Goal: Task Accomplishment & Management: Manage account settings

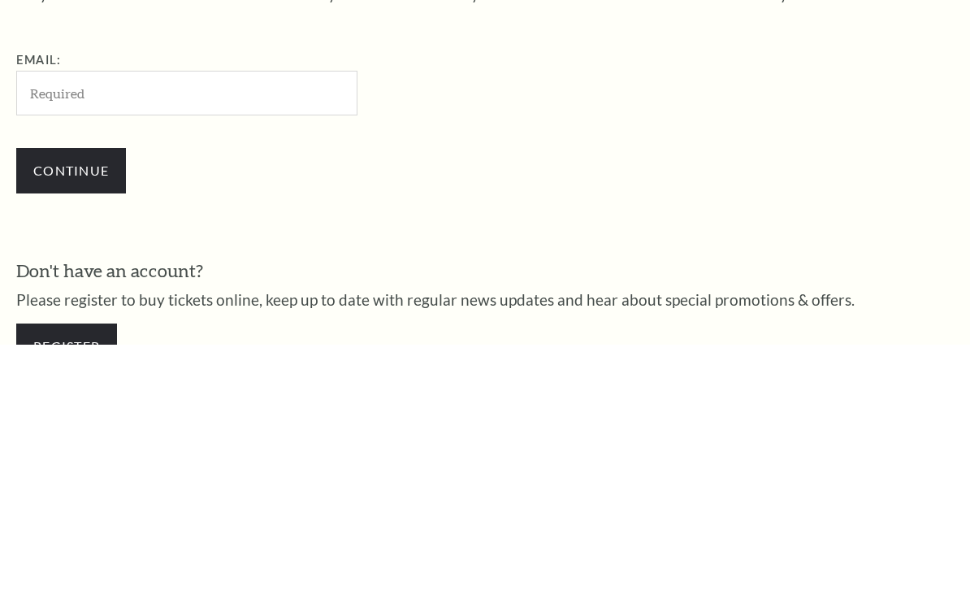
scroll to position [175, 0]
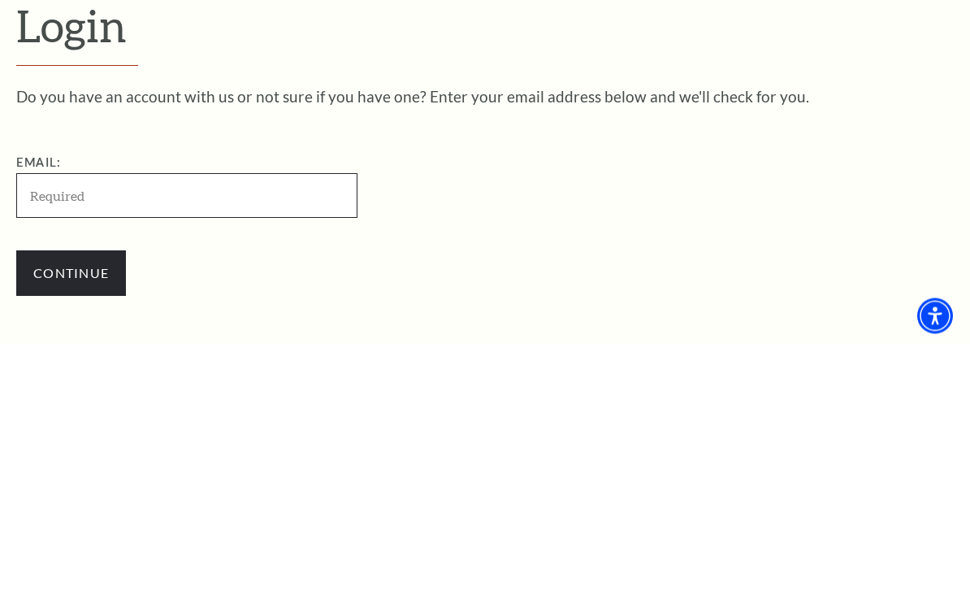
type input "tfnonnemacher@gmail.com"
click at [71, 497] on input "Continue" at bounding box center [71, 520] width 110 height 46
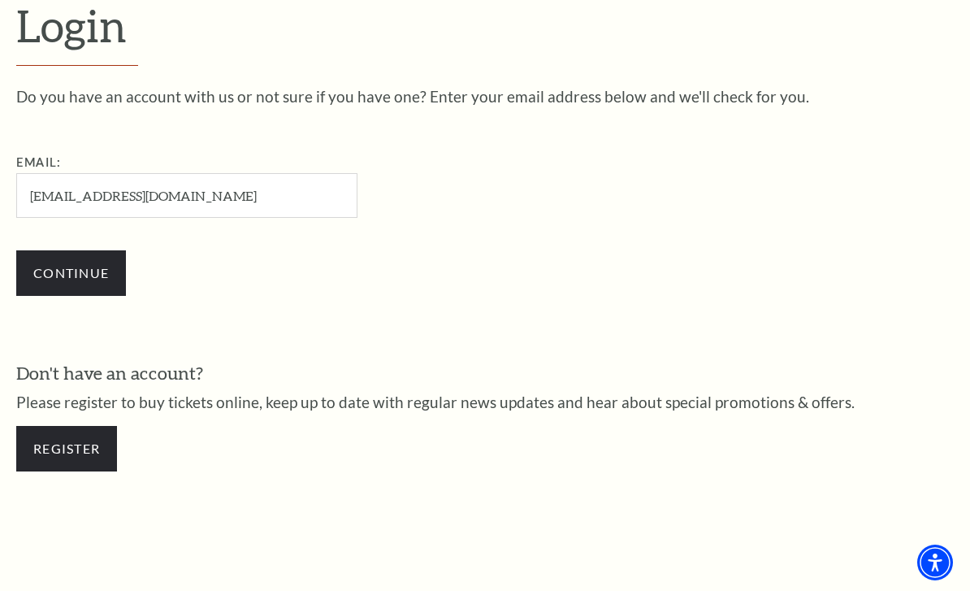
click at [83, 262] on input "Continue" at bounding box center [71, 273] width 110 height 46
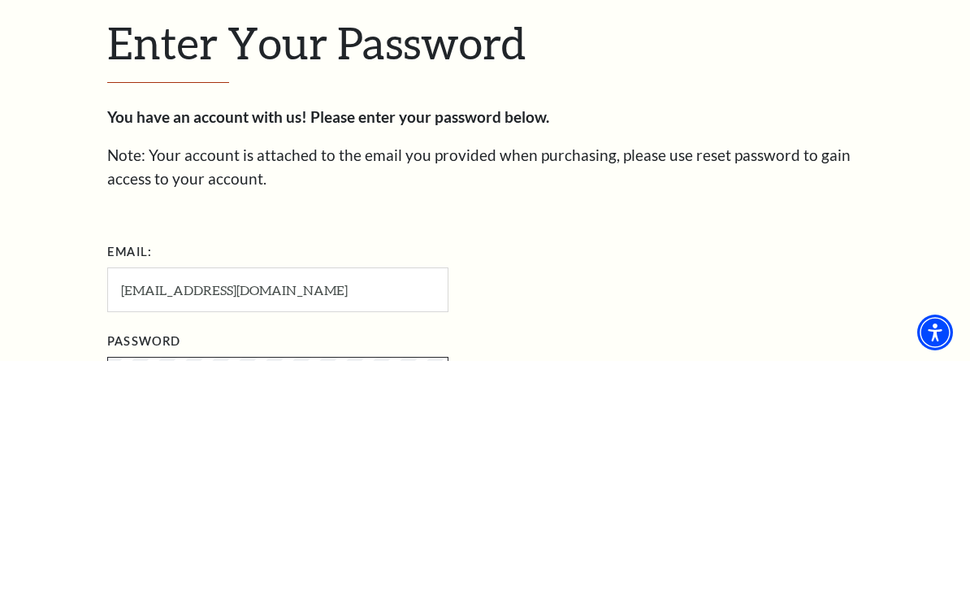
scroll to position [218, 0]
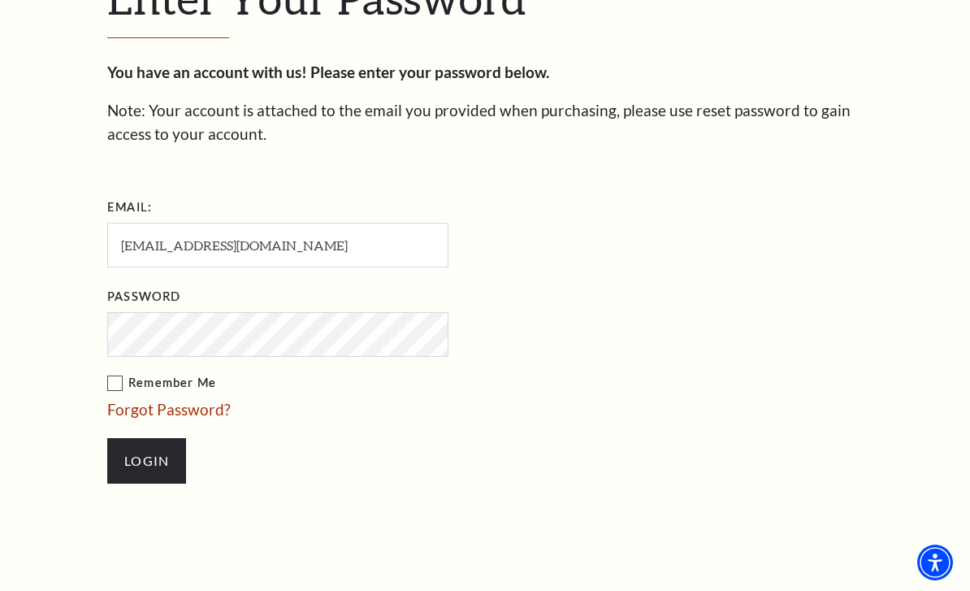
click at [140, 469] on input "Login" at bounding box center [146, 461] width 79 height 46
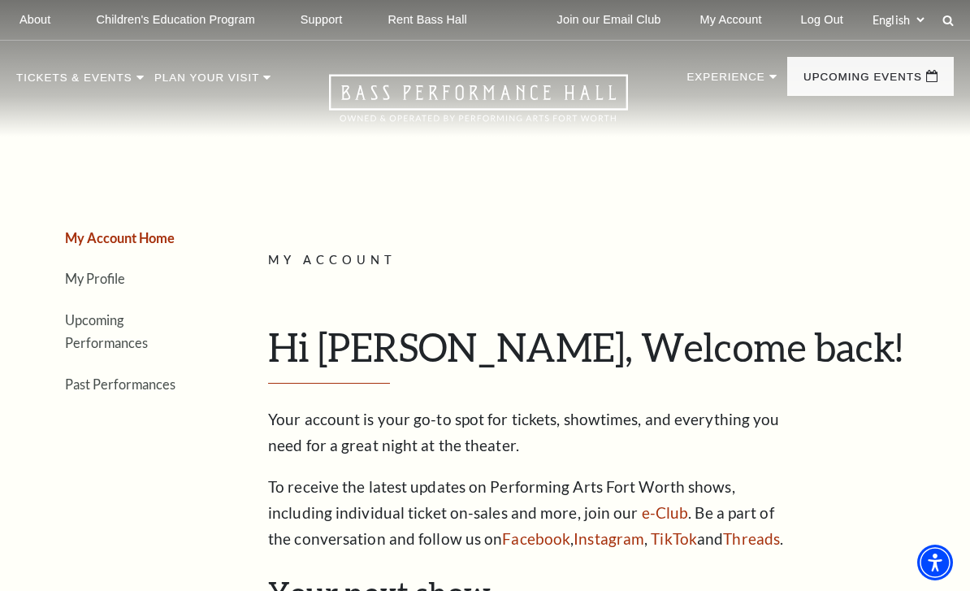
click at [148, 312] on link "Upcoming Performances" at bounding box center [106, 331] width 83 height 39
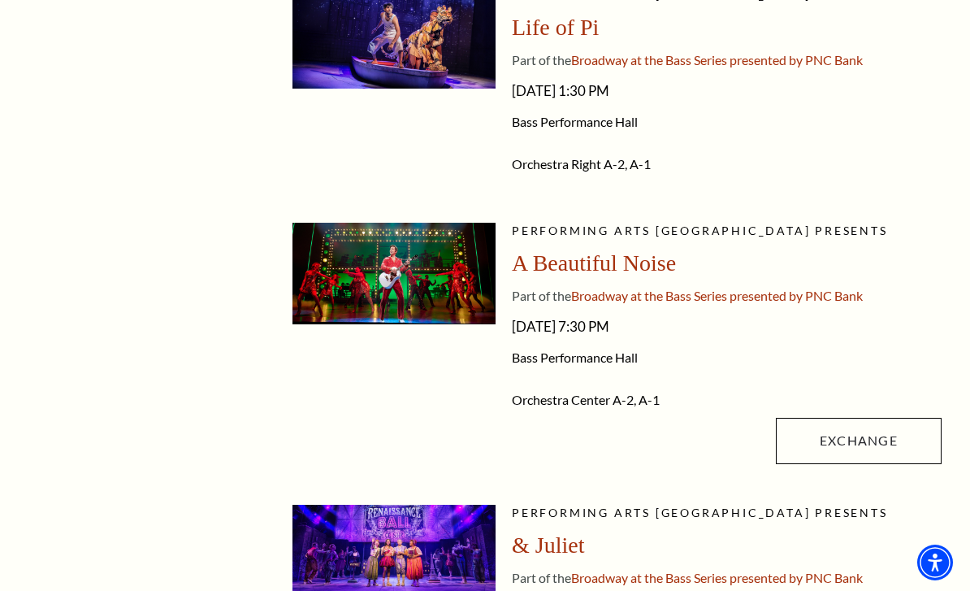
scroll to position [466, 0]
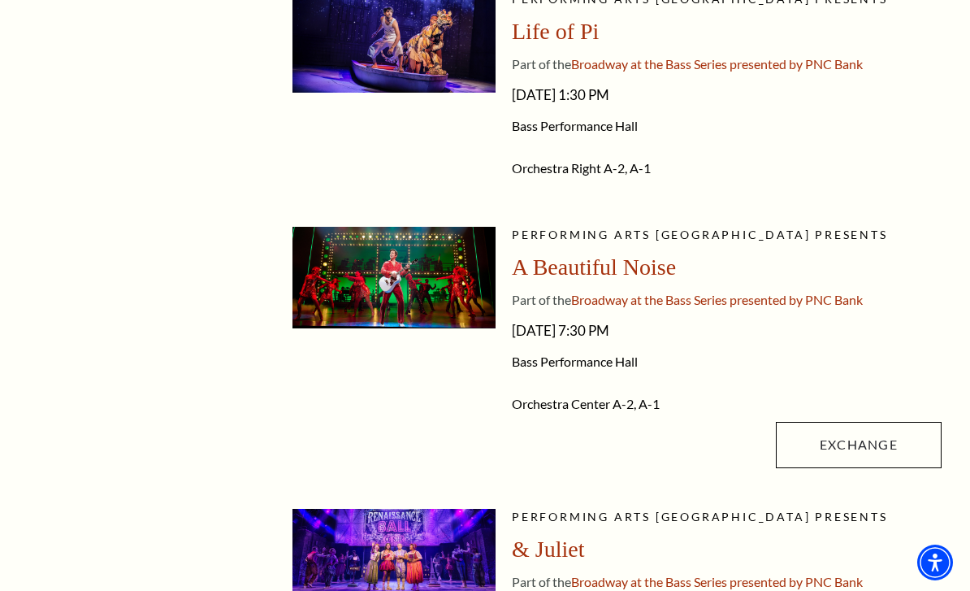
click at [860, 442] on link "Exchange" at bounding box center [859, 445] width 166 height 46
click at [861, 440] on link "Exchange" at bounding box center [859, 445] width 166 height 46
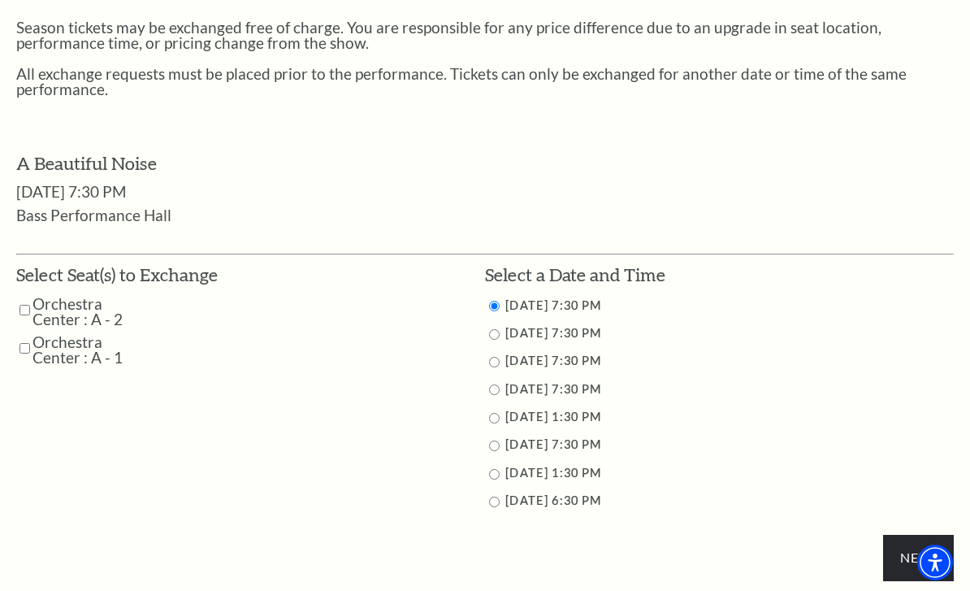
scroll to position [605, 0]
click at [497, 470] on input "11/2/2025 1:30 PM" at bounding box center [494, 475] width 11 height 11
radio input "true"
click at [916, 547] on input "Next" at bounding box center [918, 558] width 71 height 46
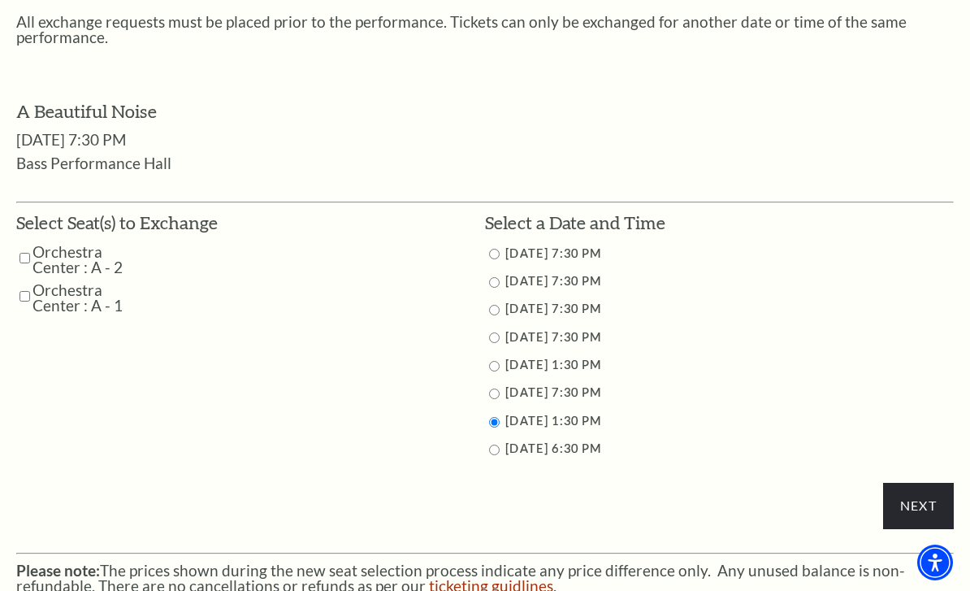
click at [33, 244] on label "Orchestra Center : A - 2" at bounding box center [90, 259] width 115 height 31
click at [15, 317] on div "My Account / Ticket Exchange Ticket Exchange Back to Upcoming Performances Seas…" at bounding box center [485, 178] width 970 height 1042
click at [29, 283] on input "Orchestra Center : A - 1" at bounding box center [25, 296] width 11 height 28
checkbox input "true"
click at [28, 245] on input "Orchestra Center : A - 2" at bounding box center [25, 258] width 11 height 28
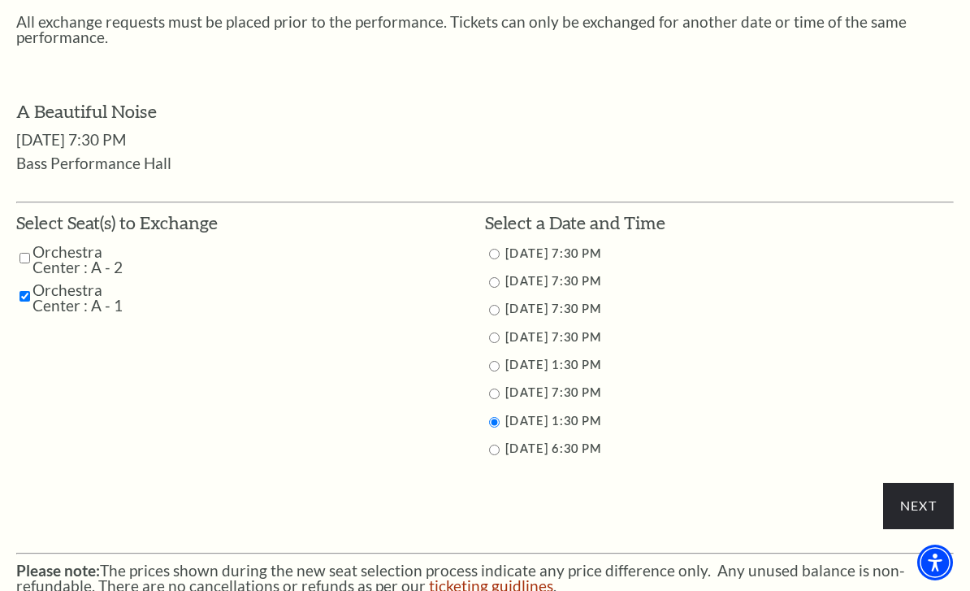
checkbox input "true"
click at [918, 496] on input "Next" at bounding box center [918, 506] width 71 height 46
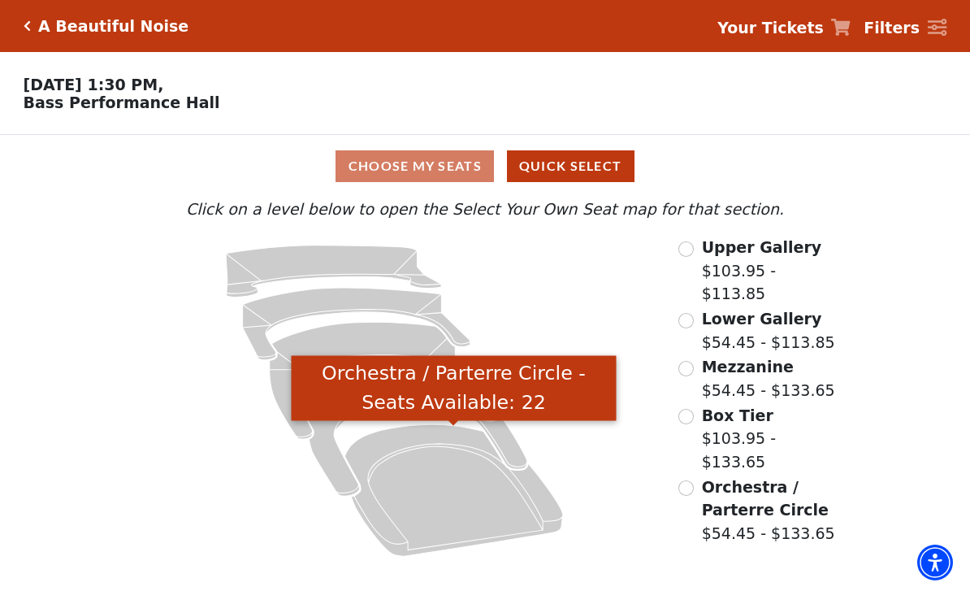
click at [485, 526] on icon "Orchestra / Parterre Circle - Seats Available: 22" at bounding box center [454, 490] width 219 height 132
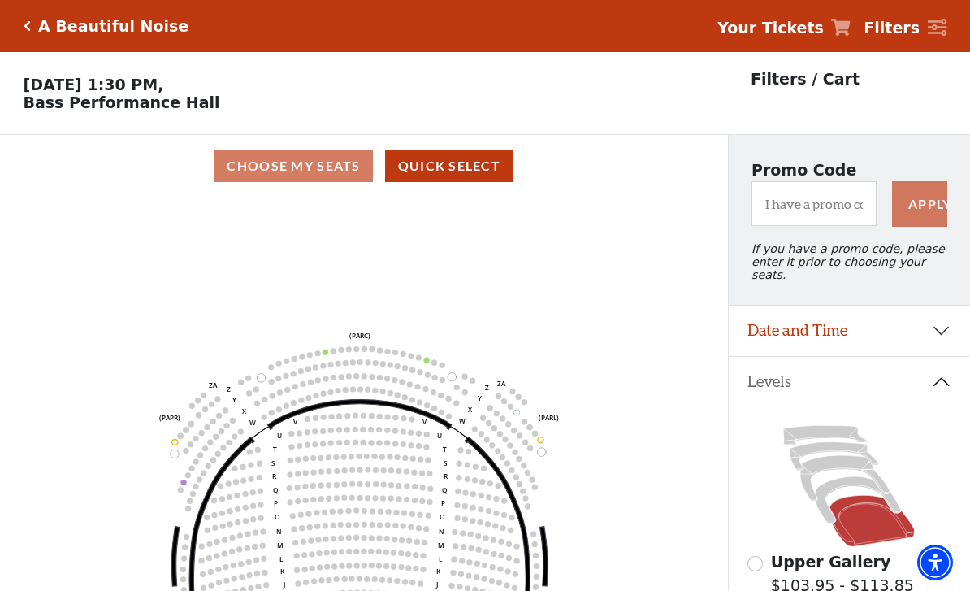
click at [28, 26] on icon "Click here to go back to filters" at bounding box center [27, 25] width 7 height 11
click at [35, 20] on div "A Beautiful Noise" at bounding box center [110, 26] width 158 height 19
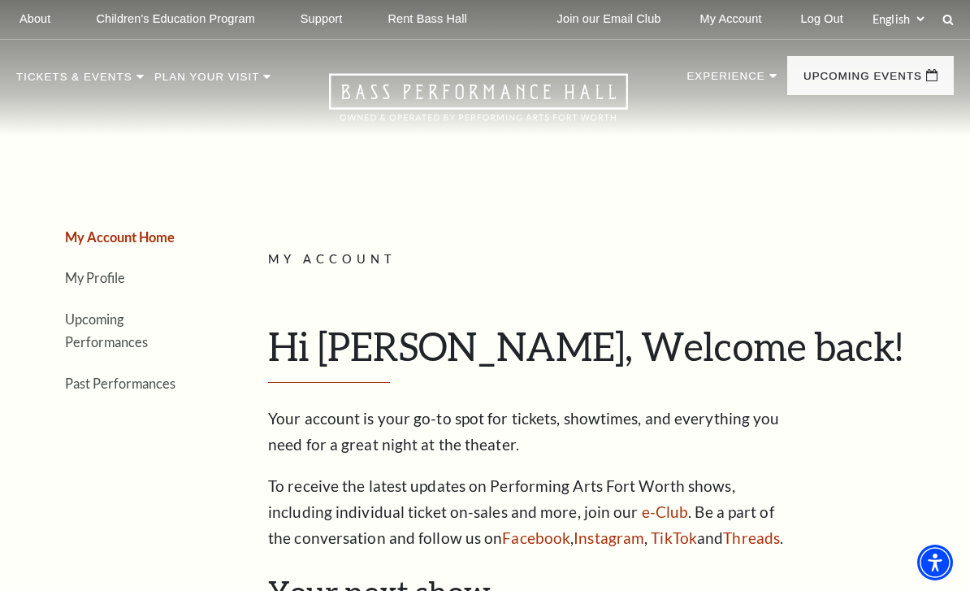
scroll to position [4, 0]
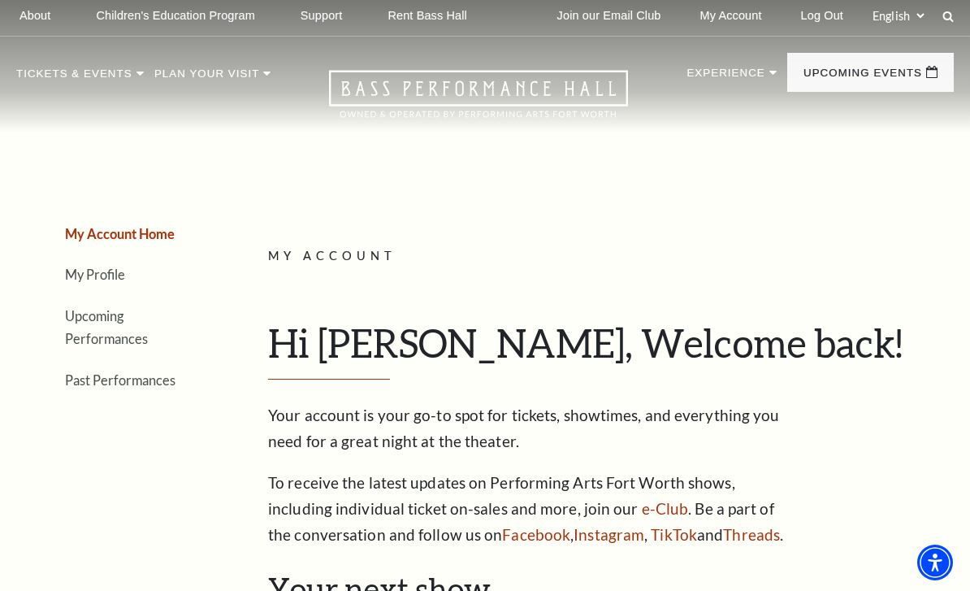
click at [148, 316] on link "Upcoming Performances" at bounding box center [106, 327] width 83 height 39
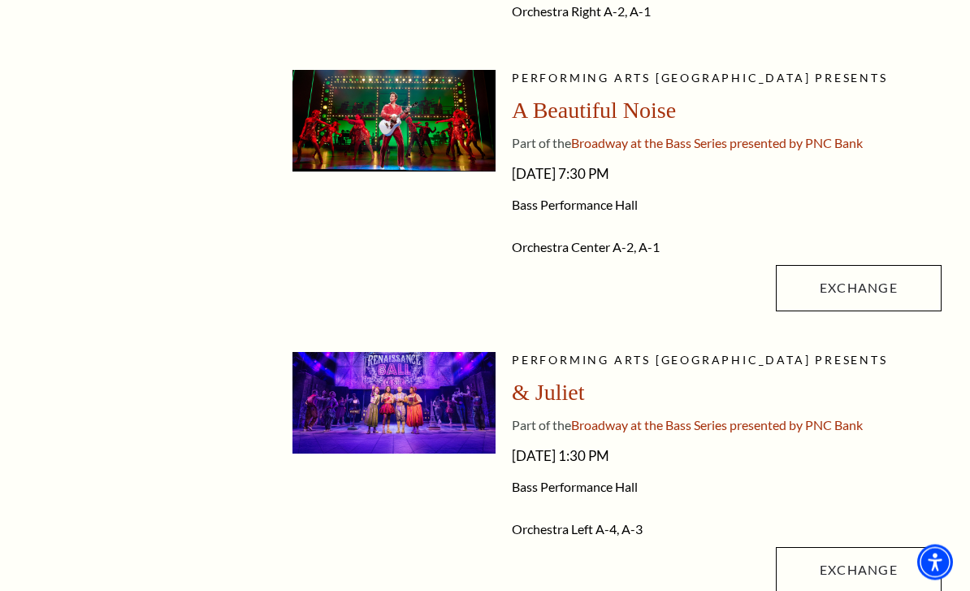
scroll to position [687, 0]
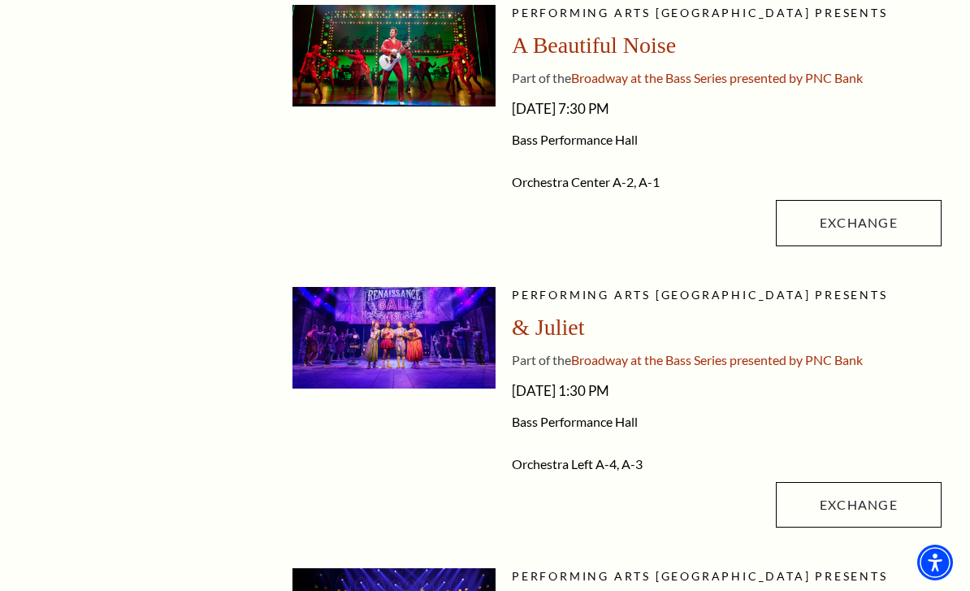
click at [856, 502] on link "Exchange" at bounding box center [859, 505] width 166 height 46
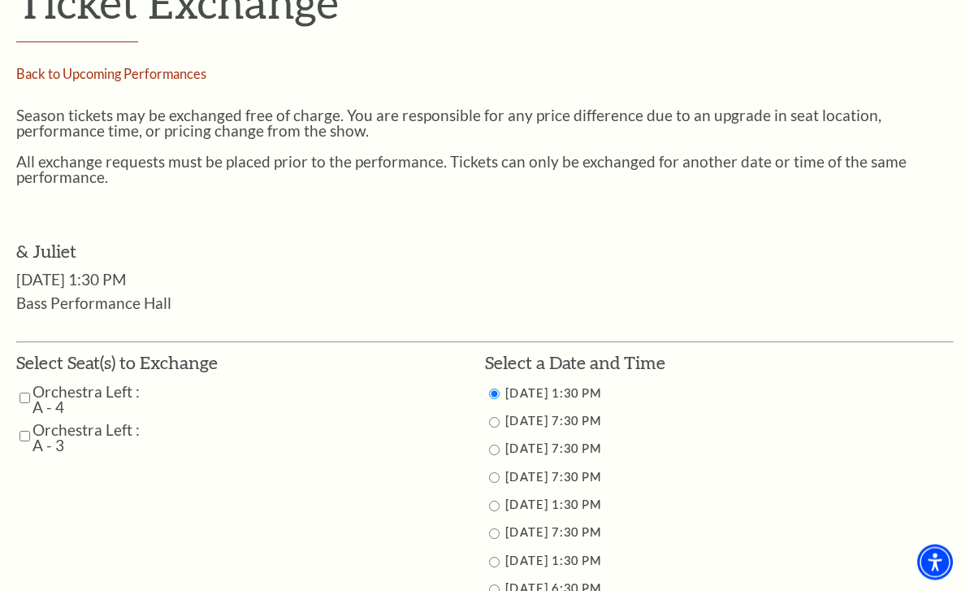
scroll to position [605, 0]
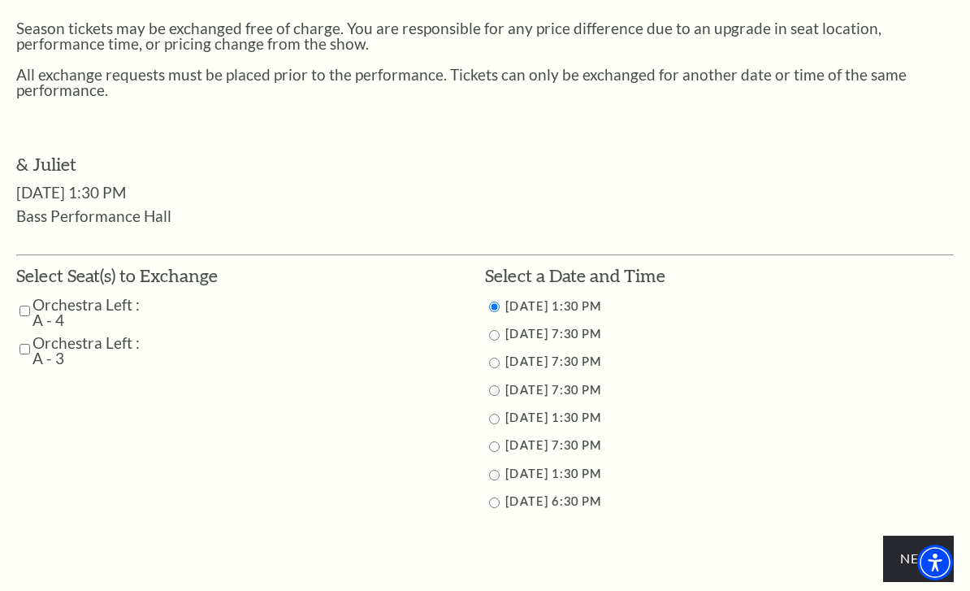
click at [26, 298] on input "Orchestra Left : A - 4" at bounding box center [25, 311] width 11 height 28
checkbox input "true"
click at [25, 336] on input "Orchestra Left : A - 3" at bounding box center [25, 349] width 11 height 28
checkbox input "true"
click at [503, 466] on li "11/16/2025 1:30 PM" at bounding box center [719, 474] width 469 height 20
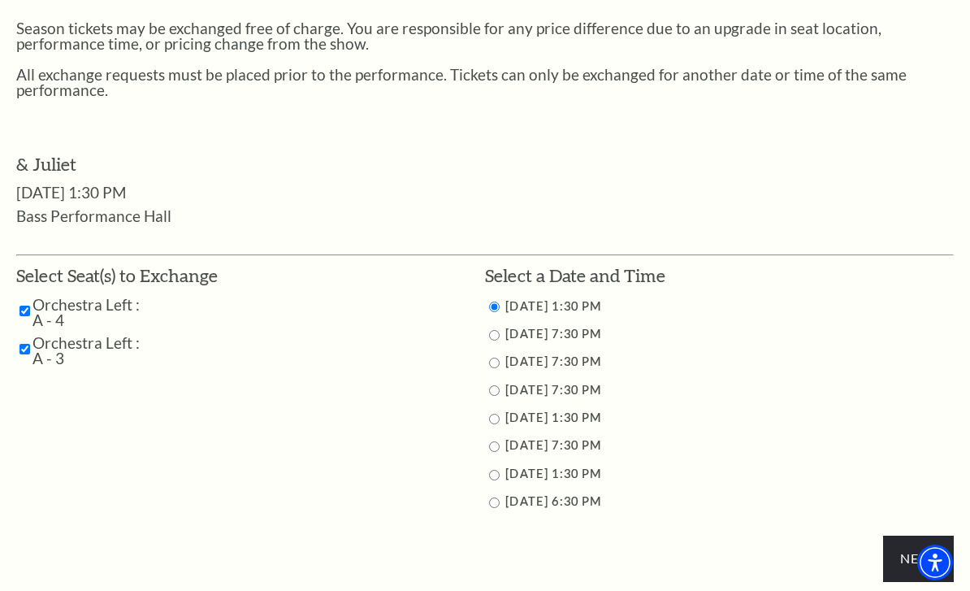
click at [496, 470] on input "11/16/2025 1:30 PM" at bounding box center [494, 475] width 11 height 11
radio input "true"
click at [905, 535] on input "Next" at bounding box center [918, 558] width 71 height 46
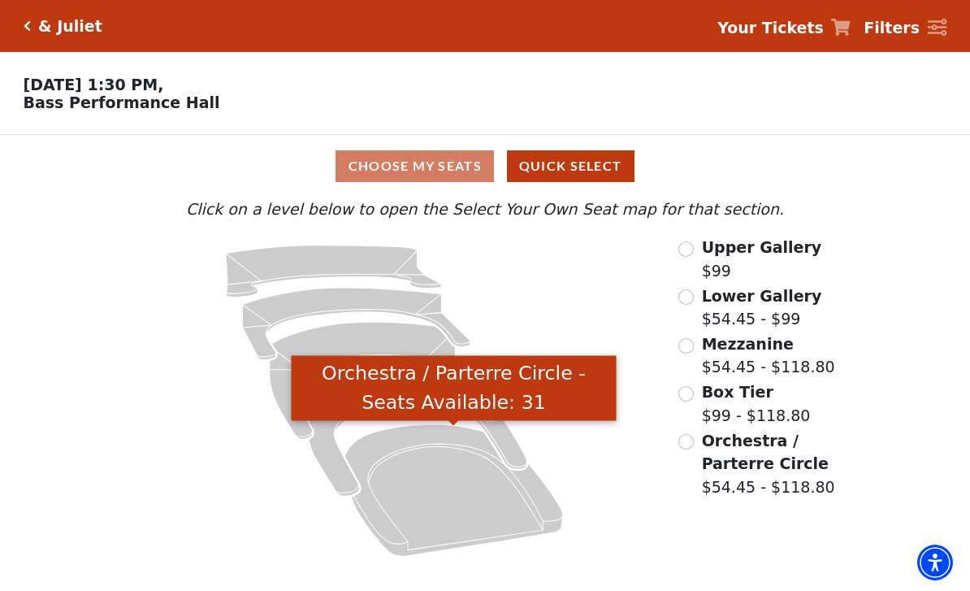
click at [446, 488] on icon "Orchestra / Parterre Circle - Seats Available: 31" at bounding box center [454, 490] width 219 height 132
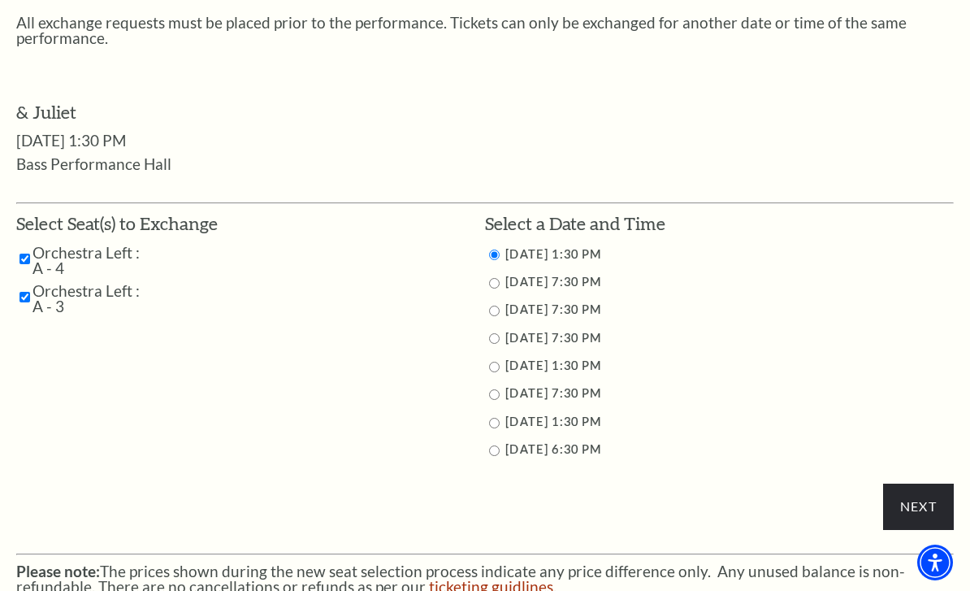
click at [498, 362] on input "11/15/2025 1:30 PM" at bounding box center [494, 367] width 11 height 11
radio input "true"
click at [903, 493] on input "Next" at bounding box center [918, 506] width 71 height 46
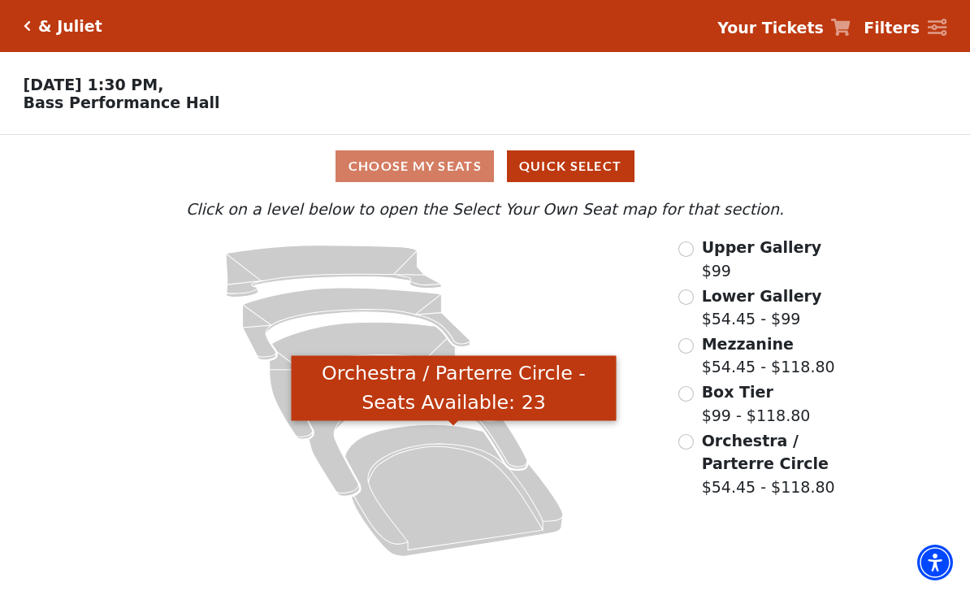
click at [480, 480] on icon "Orchestra / Parterre Circle - Seats Available: 23" at bounding box center [454, 490] width 219 height 132
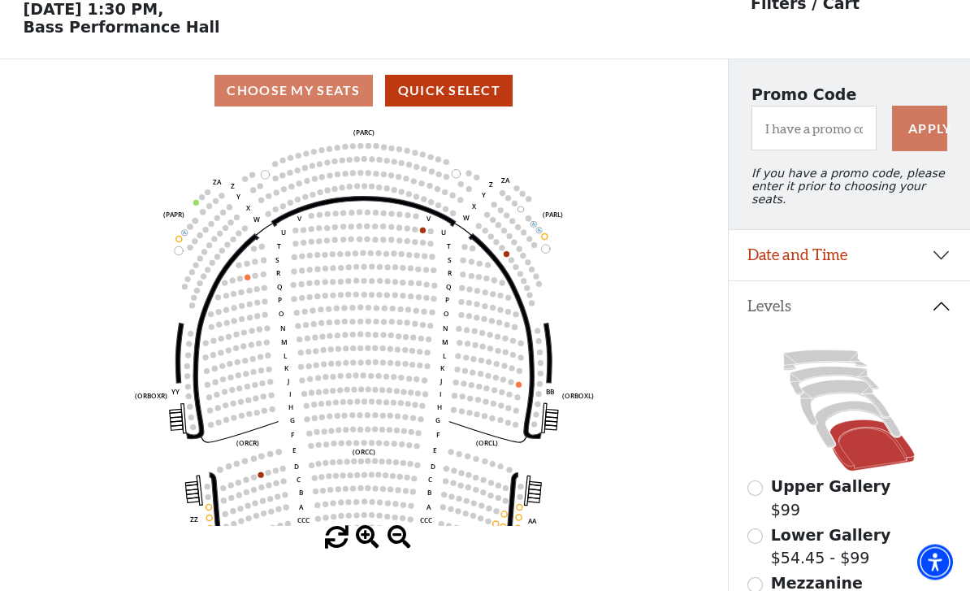
scroll to position [76, 0]
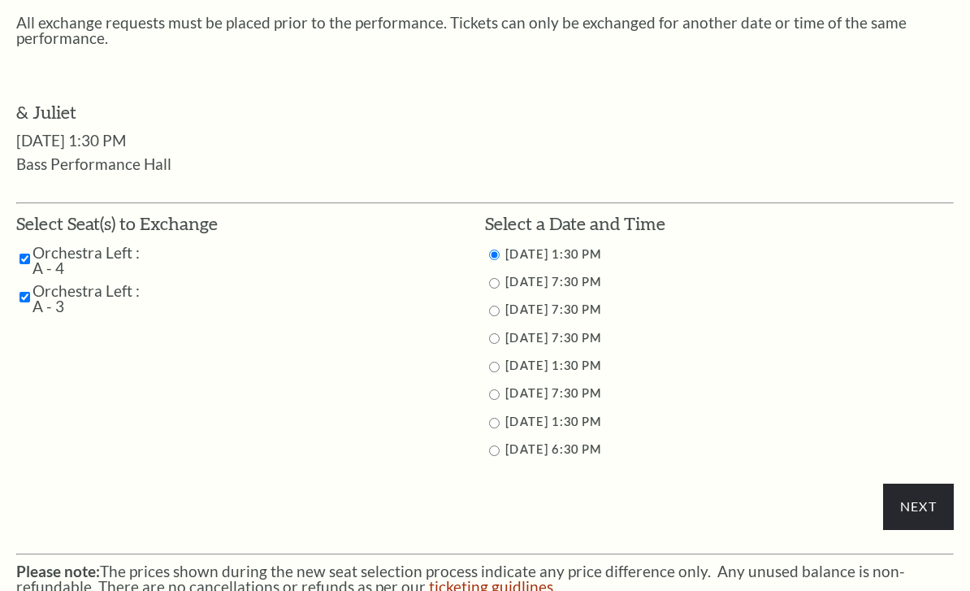
scroll to position [657, 0]
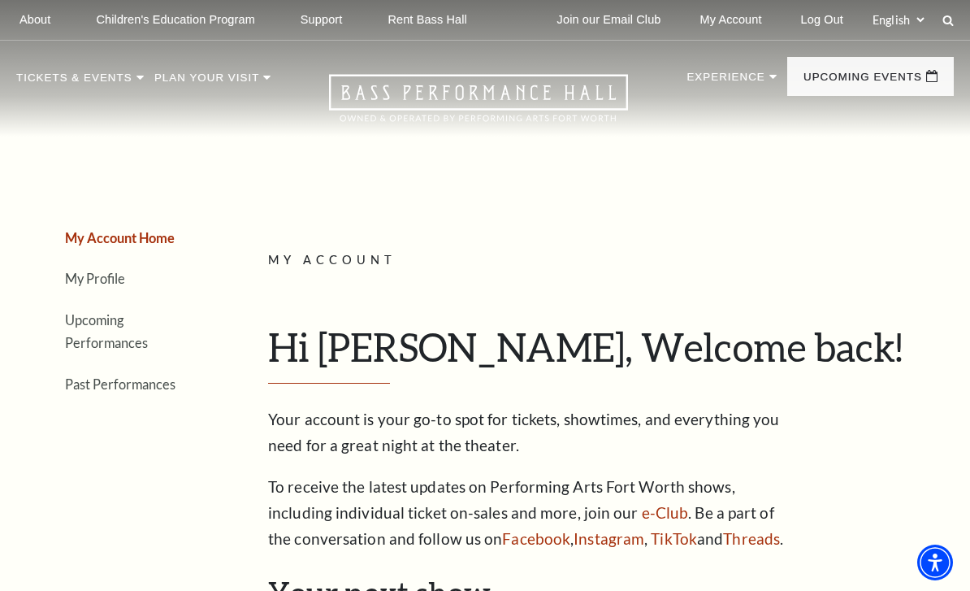
click at [817, 22] on link "Log Out" at bounding box center [822, 20] width 68 height 40
